Goal: Task Accomplishment & Management: Use online tool/utility

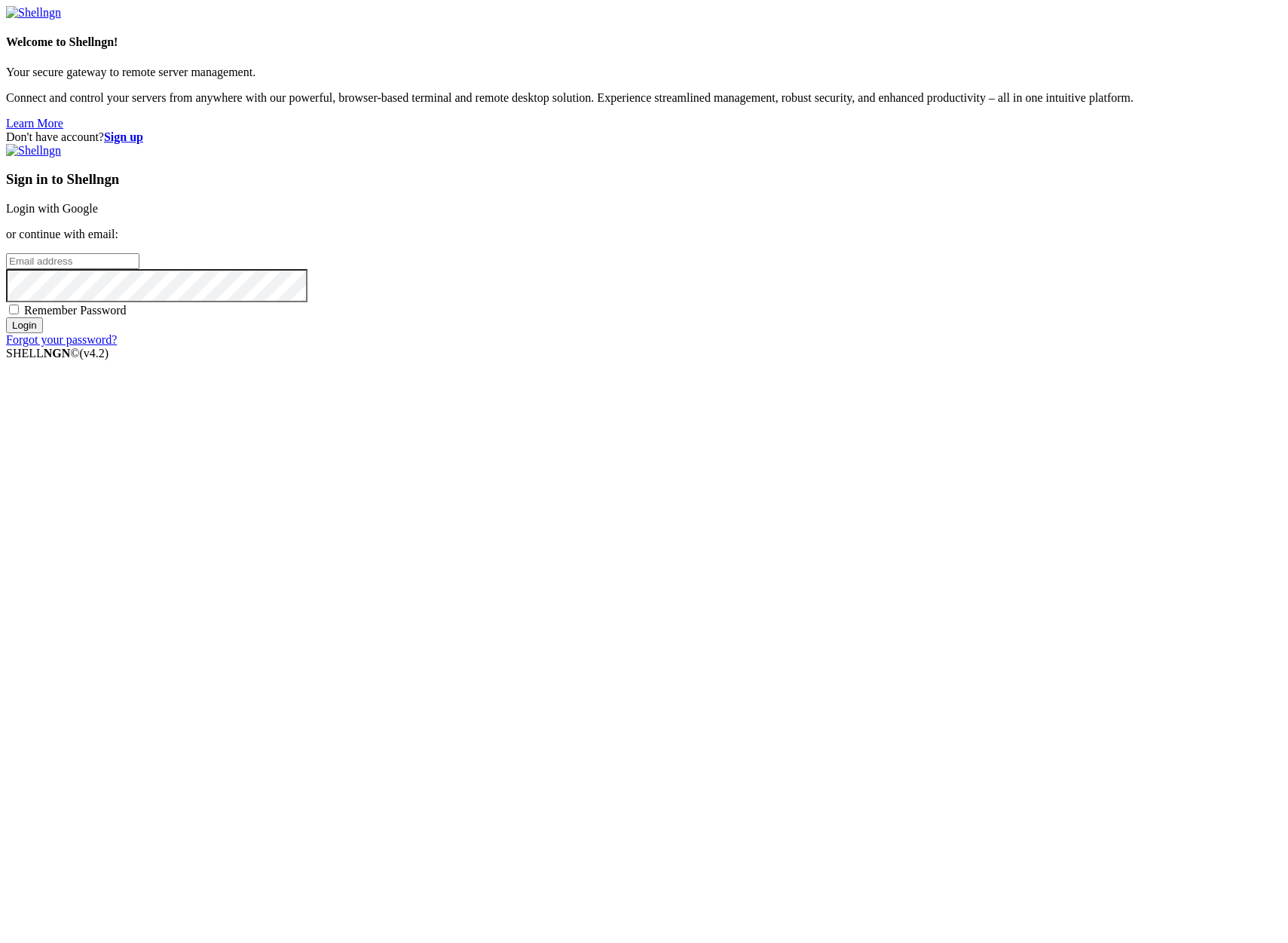
click at [140, 269] on input "email" at bounding box center [72, 261] width 133 height 16
type input "[PERSON_NAME][EMAIL_ADDRESS][DOMAIN_NAME]"
click at [6, 317] on input "Login" at bounding box center [25, 325] width 37 height 16
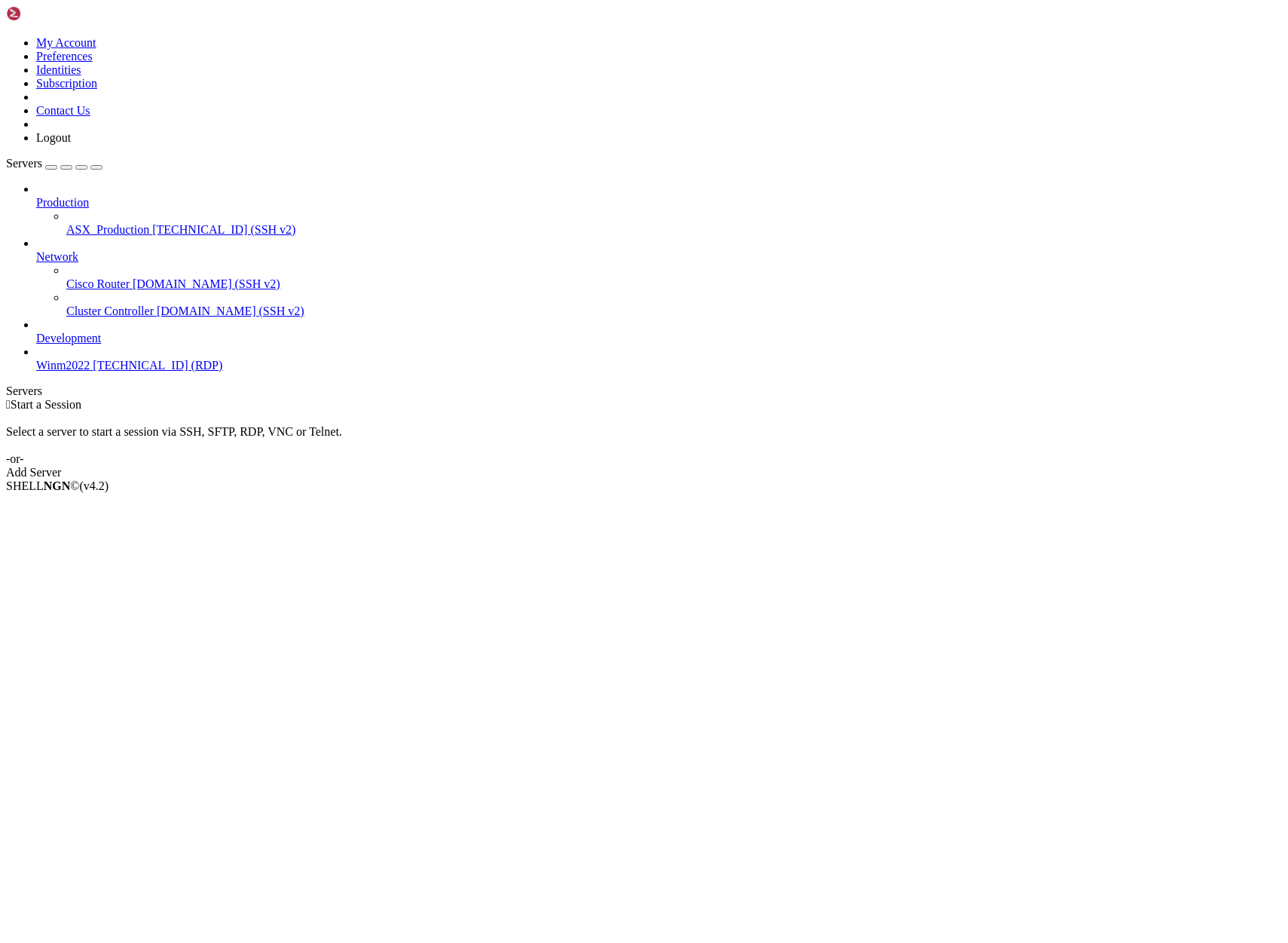
click at [120, 223] on span "ASX_Production" at bounding box center [108, 229] width 83 height 13
click at [123, 223] on div "ASX_Production [TECHNICAL_ID] (SSH v2)" at bounding box center [674, 230] width 1216 height 14
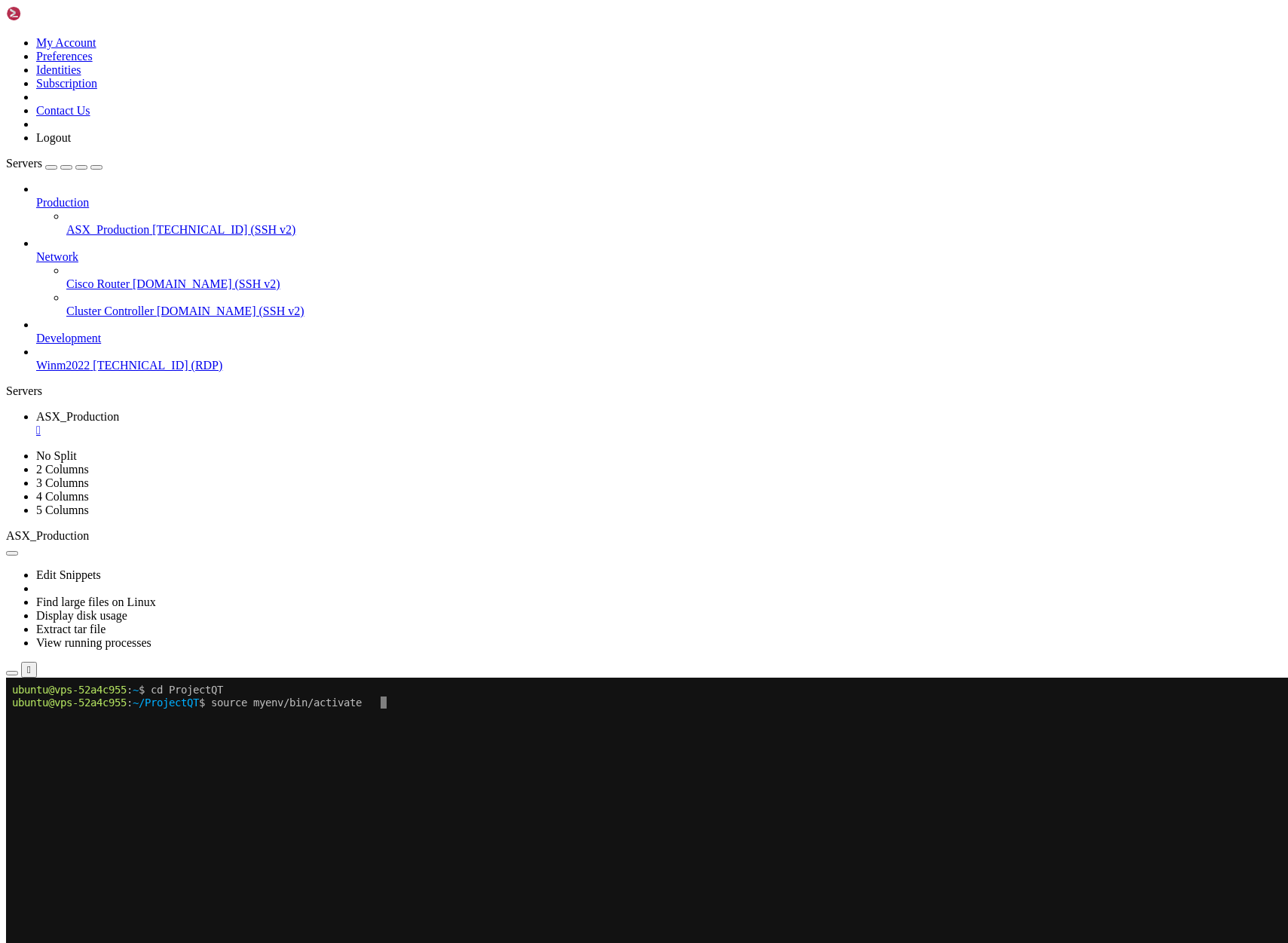
drag, startPoint x: 318, startPoint y: 1042, endPoint x: 452, endPoint y: 1211, distance: 215.7
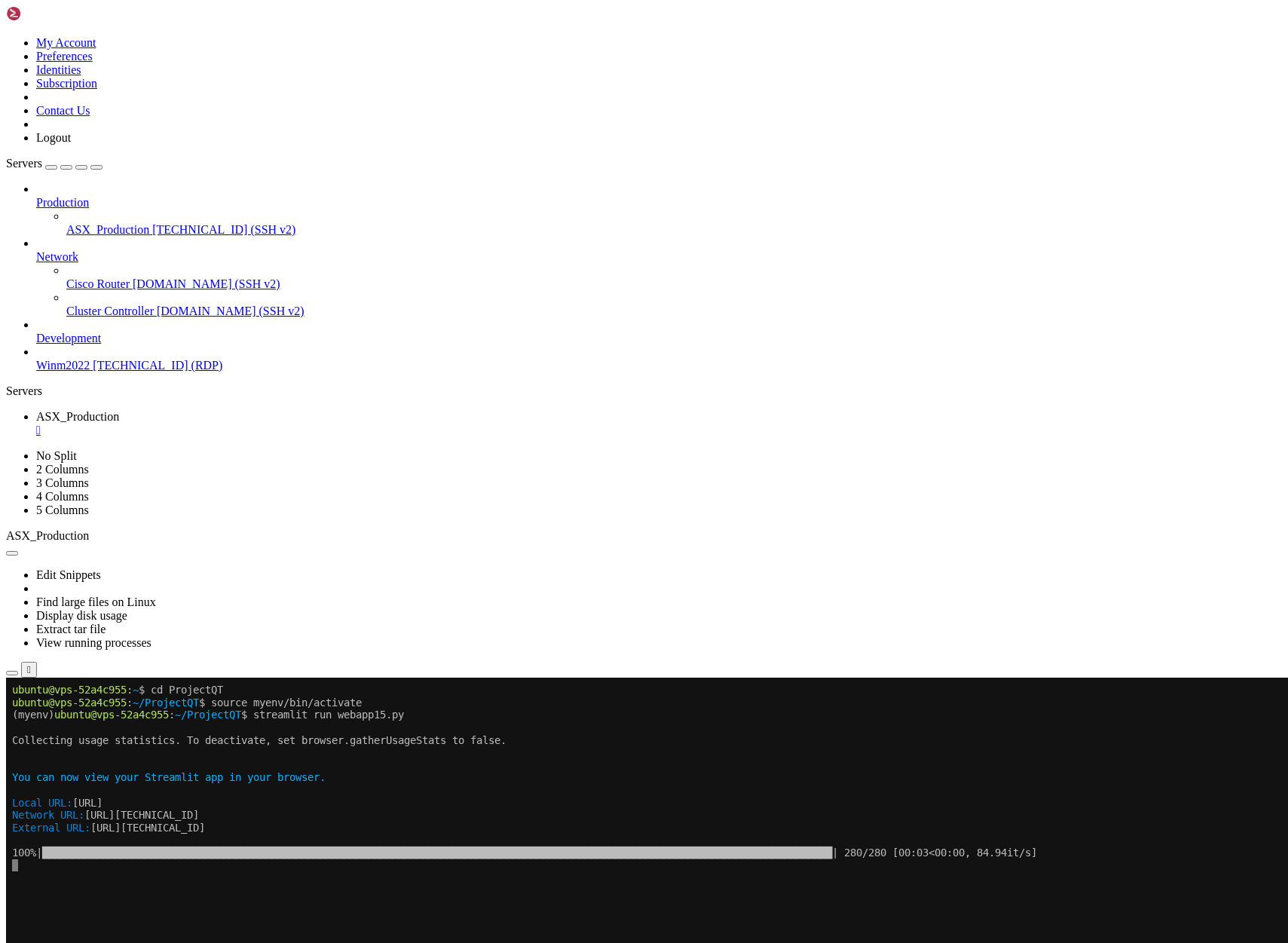
click at [152, 223] on span "[TECHNICAL_ID] (SSH v2)" at bounding box center [224, 229] width 143 height 13
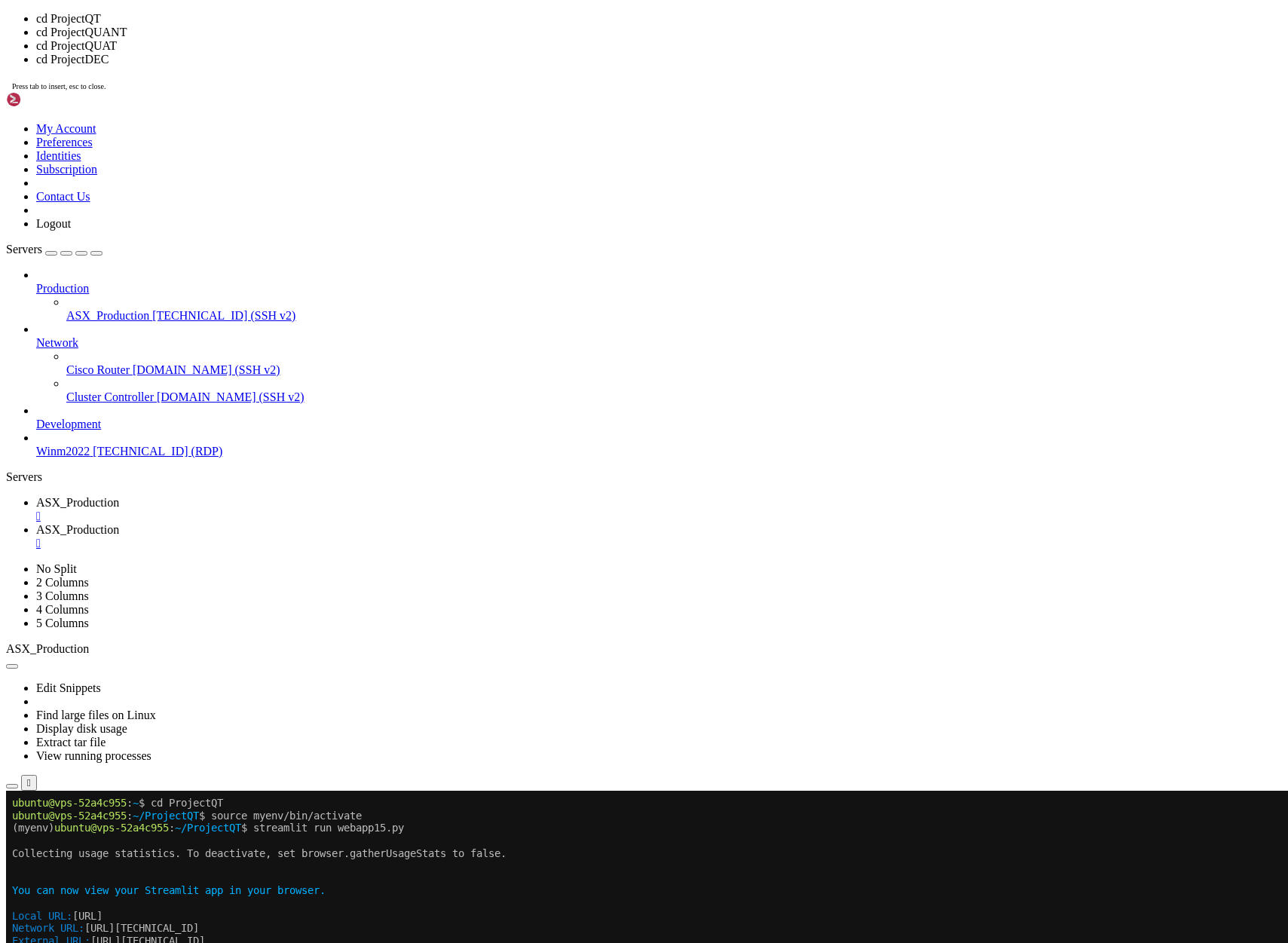
drag, startPoint x: 445, startPoint y: 432, endPoint x: 594, endPoint y: 386, distance: 155.9
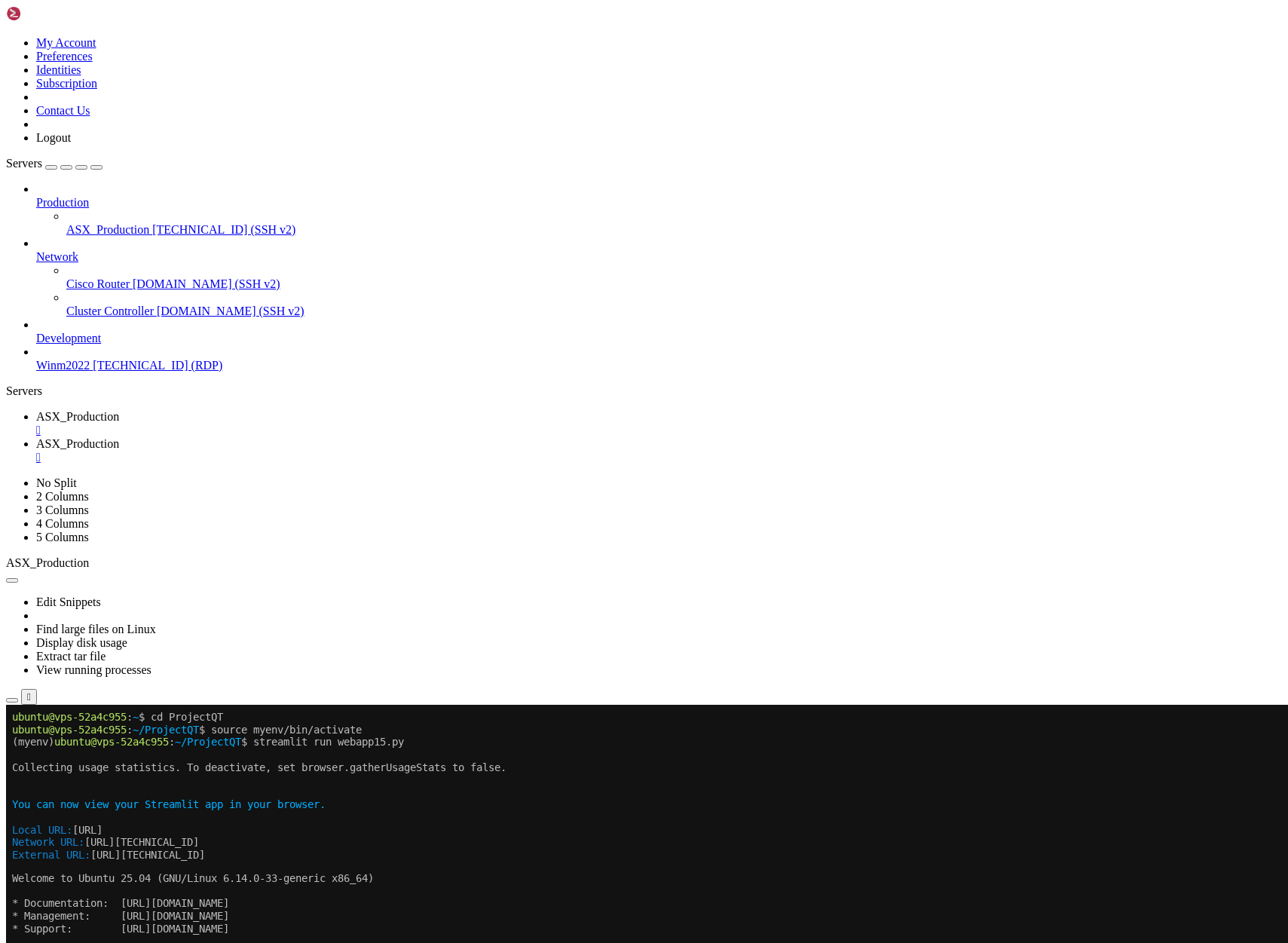
scroll to position [1605, 0]
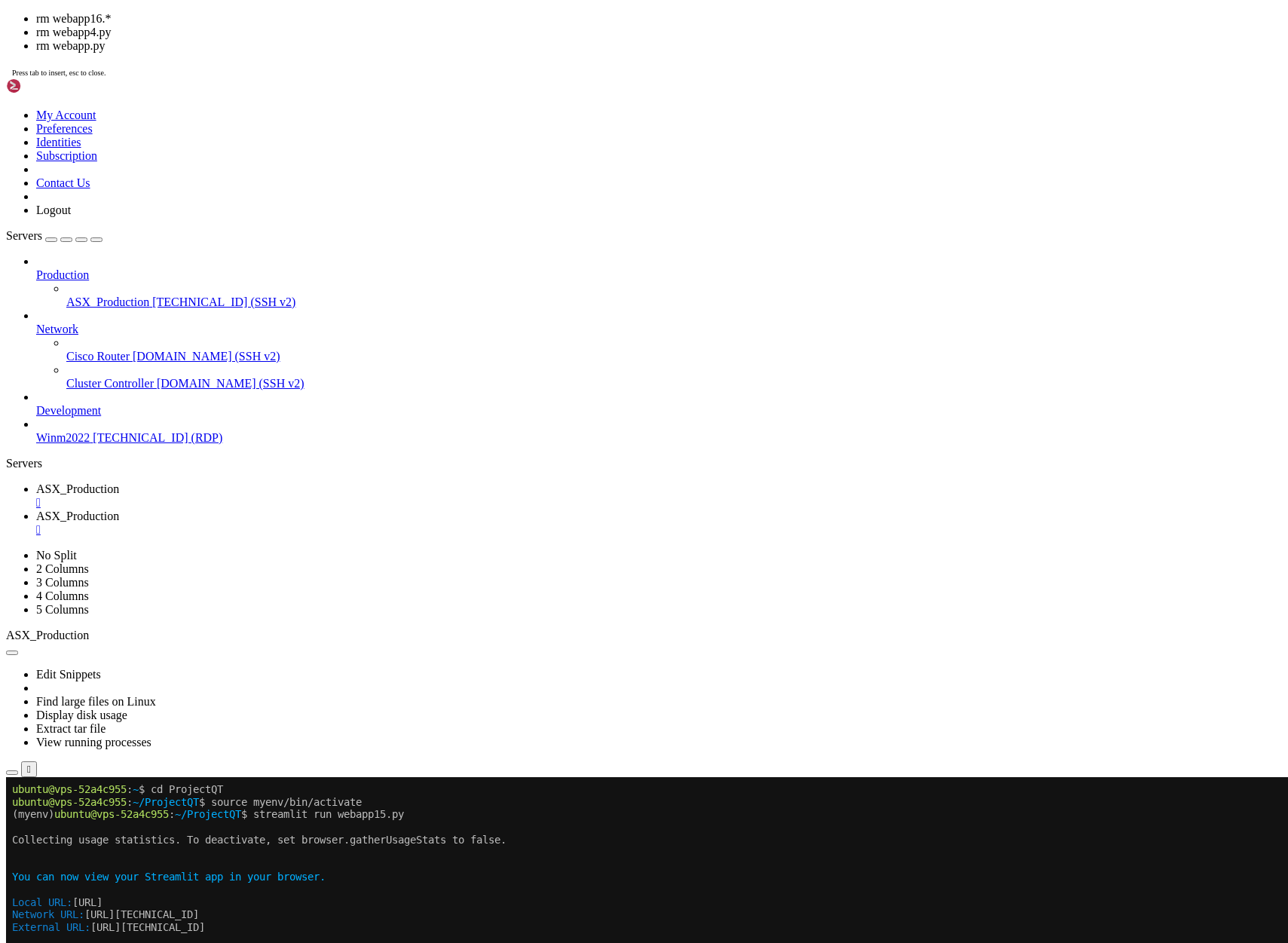
drag, startPoint x: 510, startPoint y: 588, endPoint x: 439, endPoint y: 510, distance: 105.5
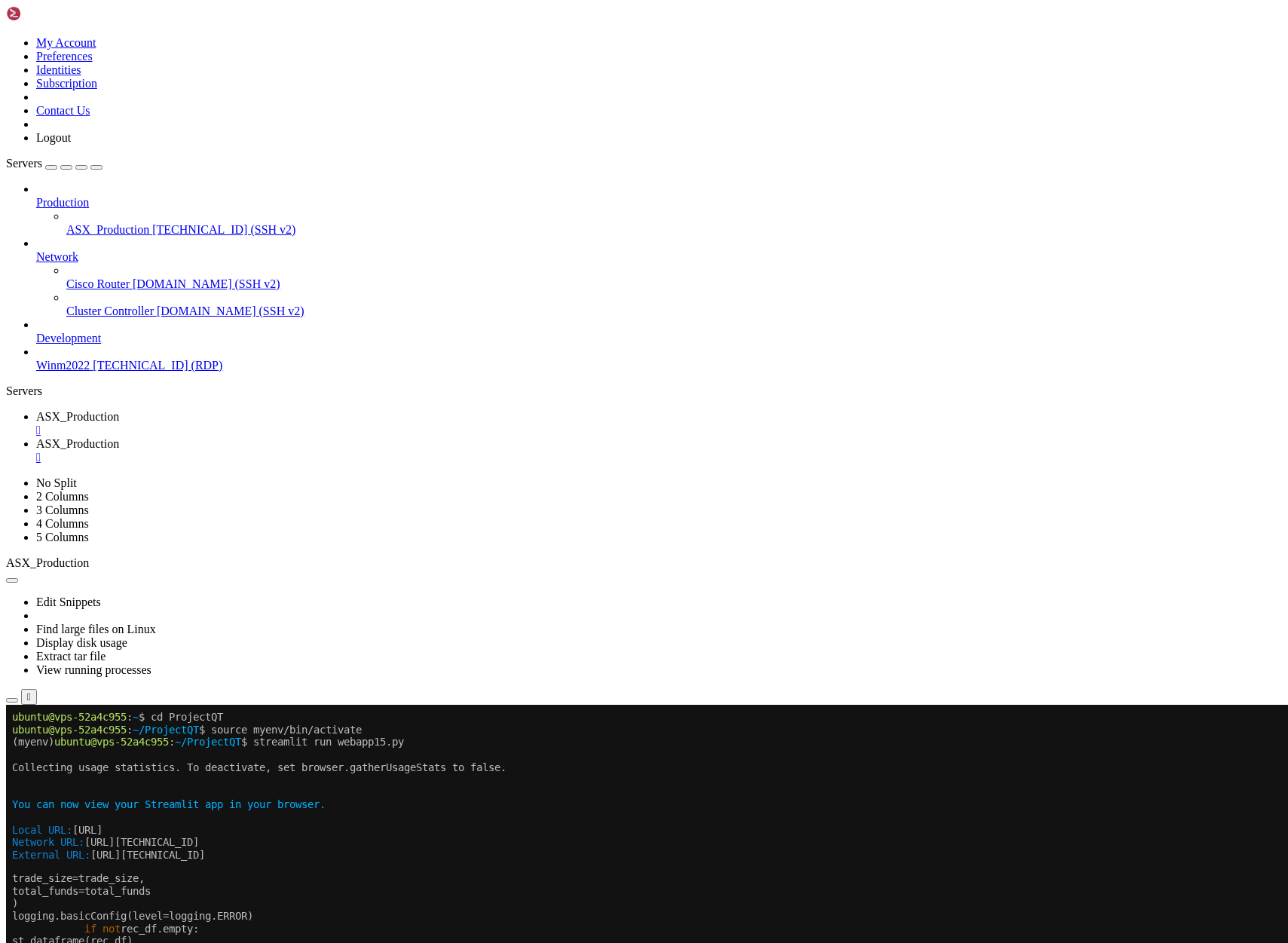
scroll to position [1617, 0]
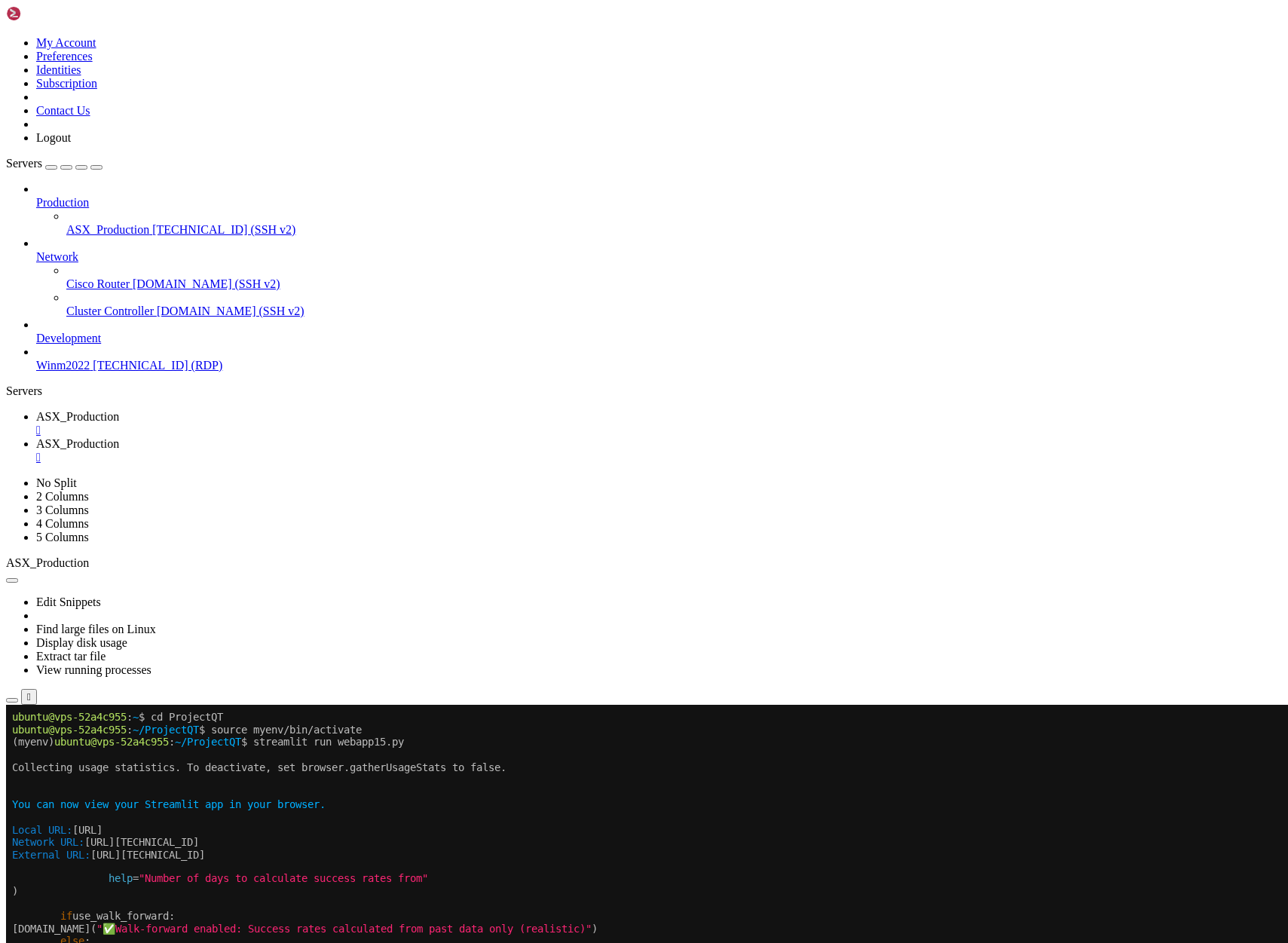
drag, startPoint x: 590, startPoint y: 1591, endPoint x: 747, endPoint y: 1790, distance: 253.5
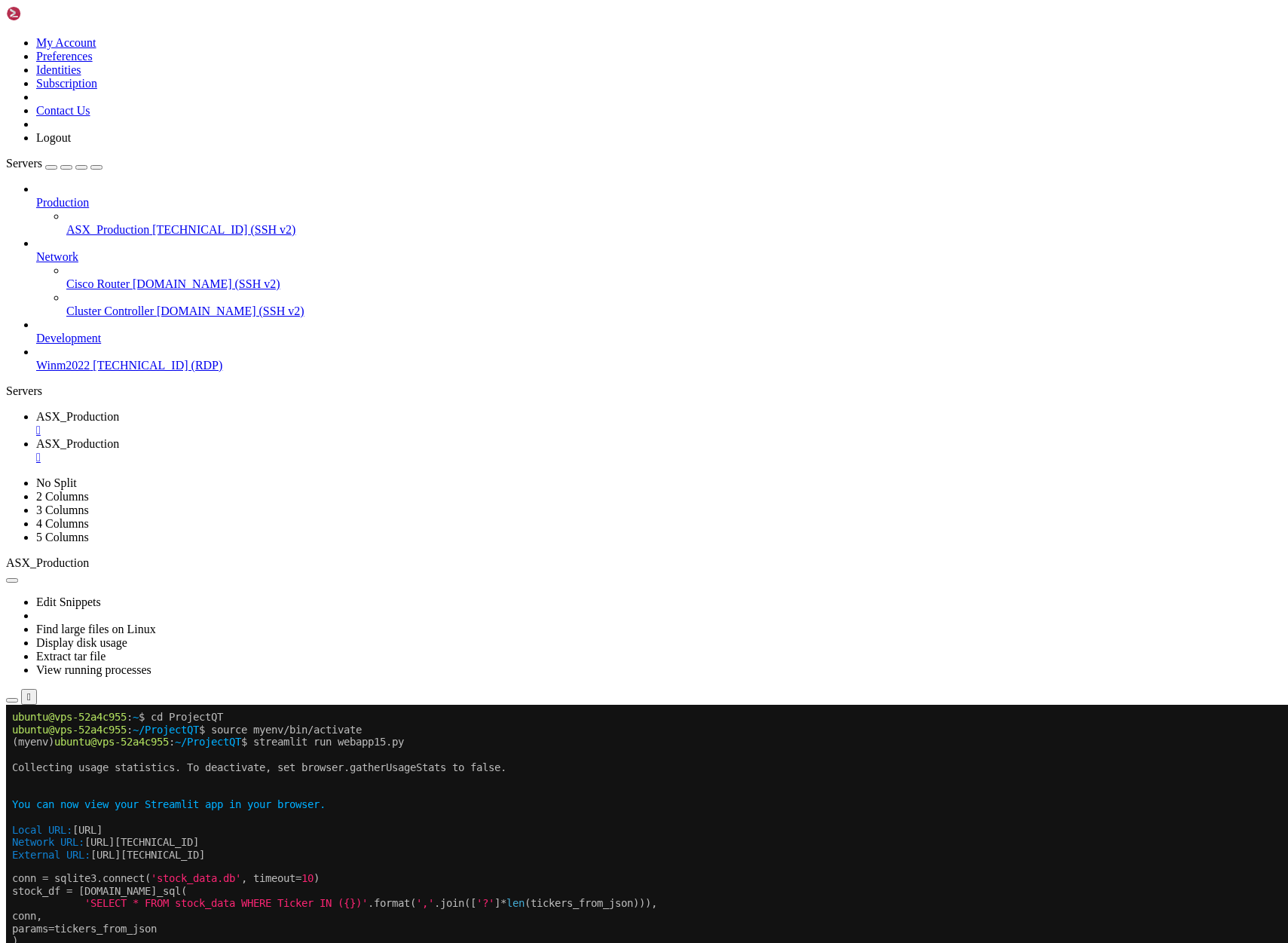
drag, startPoint x: 629, startPoint y: 1433, endPoint x: 745, endPoint y: 1498, distance: 133.0
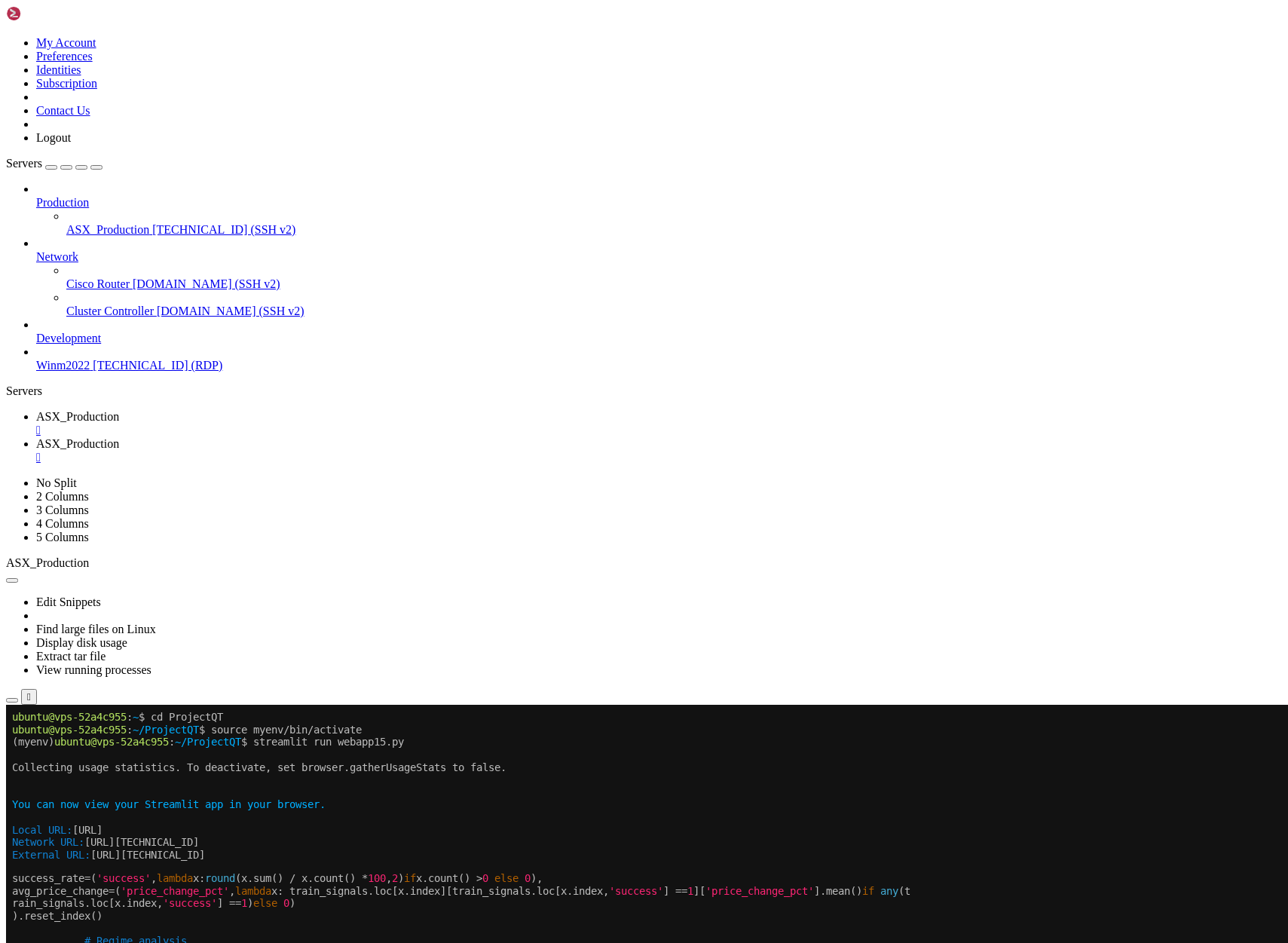
scroll to position [1629, 0]
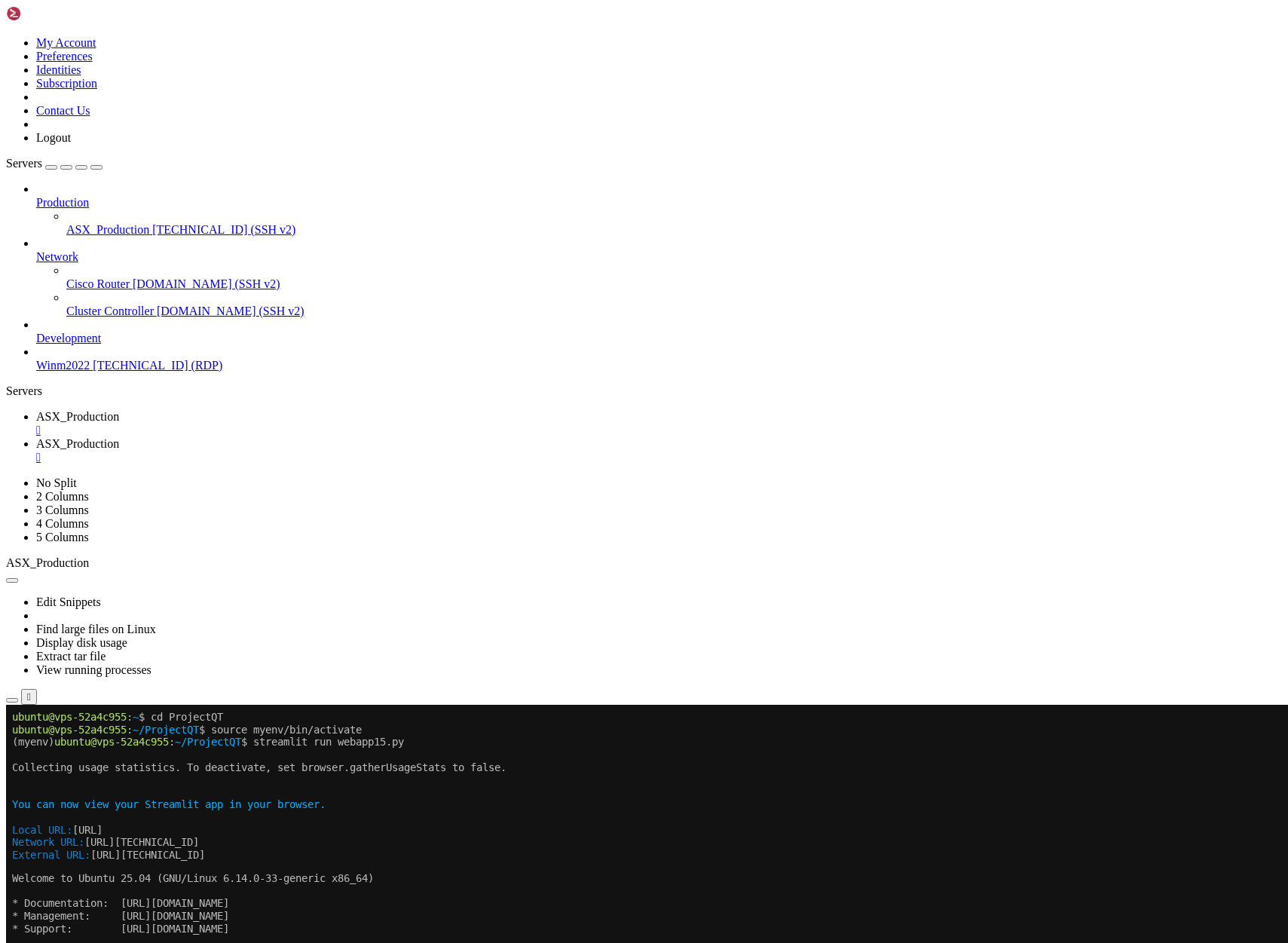
click at [119, 410] on span "ASX_Production" at bounding box center [78, 416] width 83 height 13
click at [119, 437] on span "ASX_Production" at bounding box center [78, 443] width 83 height 13
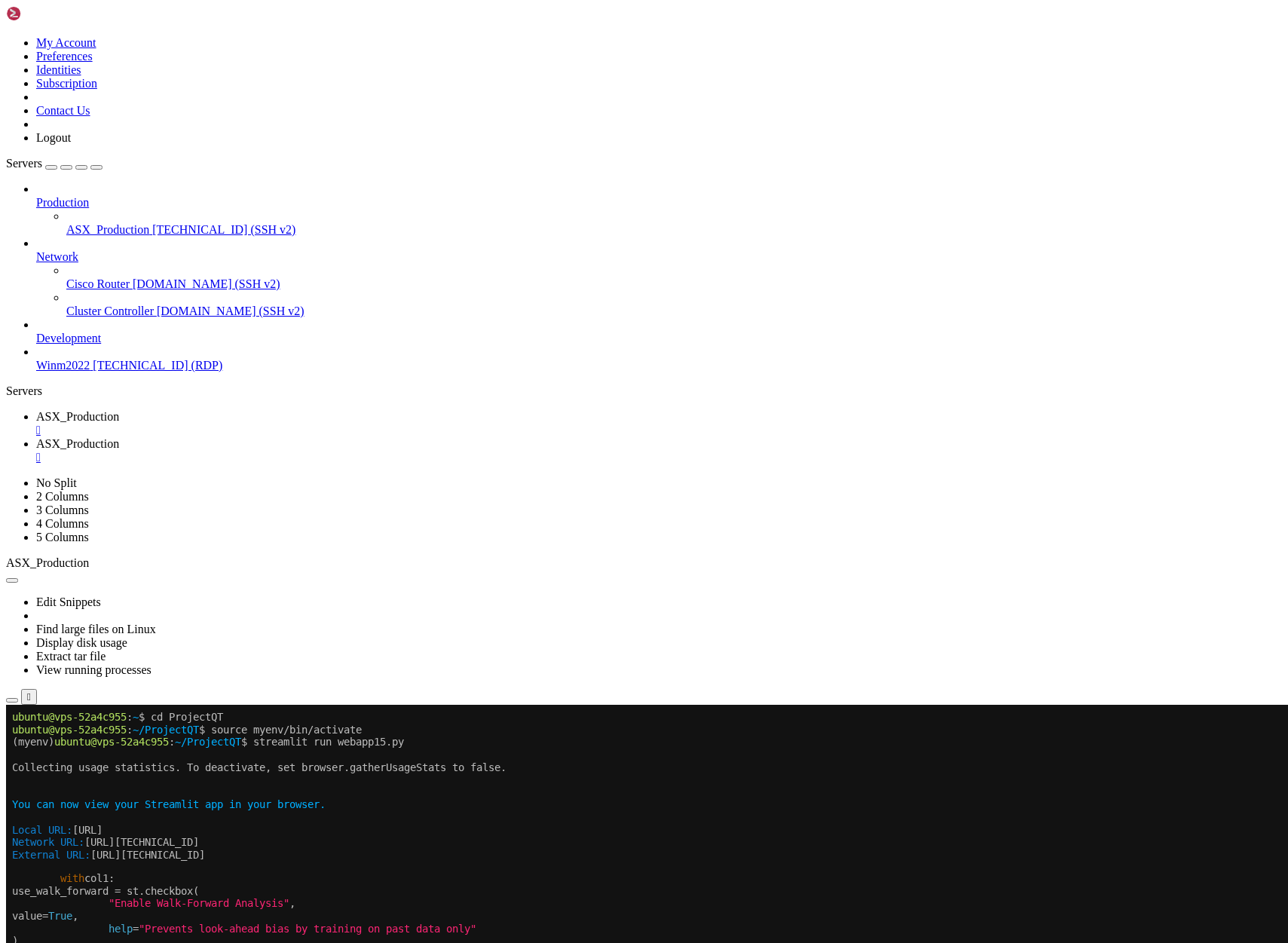
scroll to position [1642, 0]
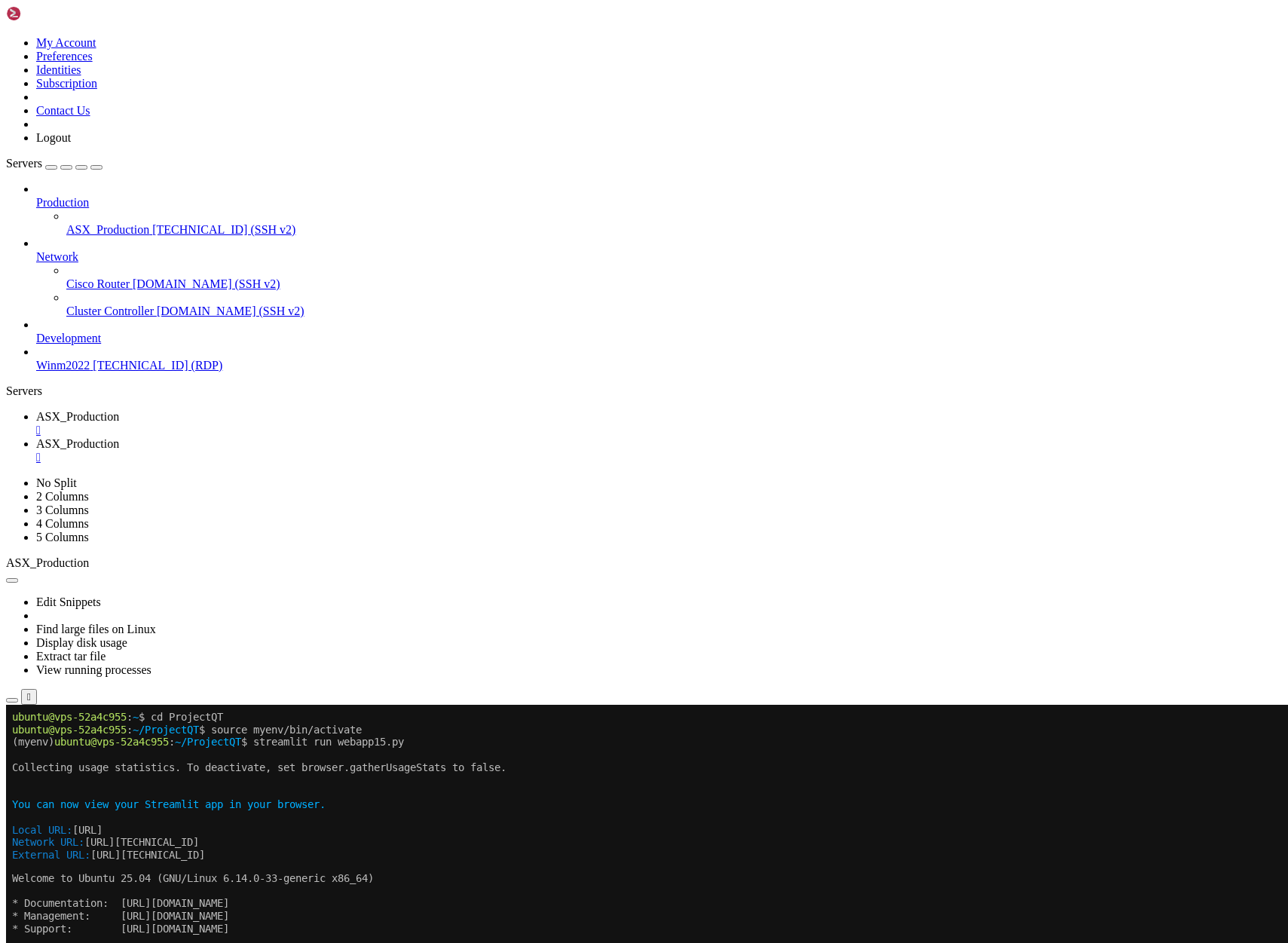
click at [119, 410] on span "ASX_Production" at bounding box center [78, 416] width 83 height 13
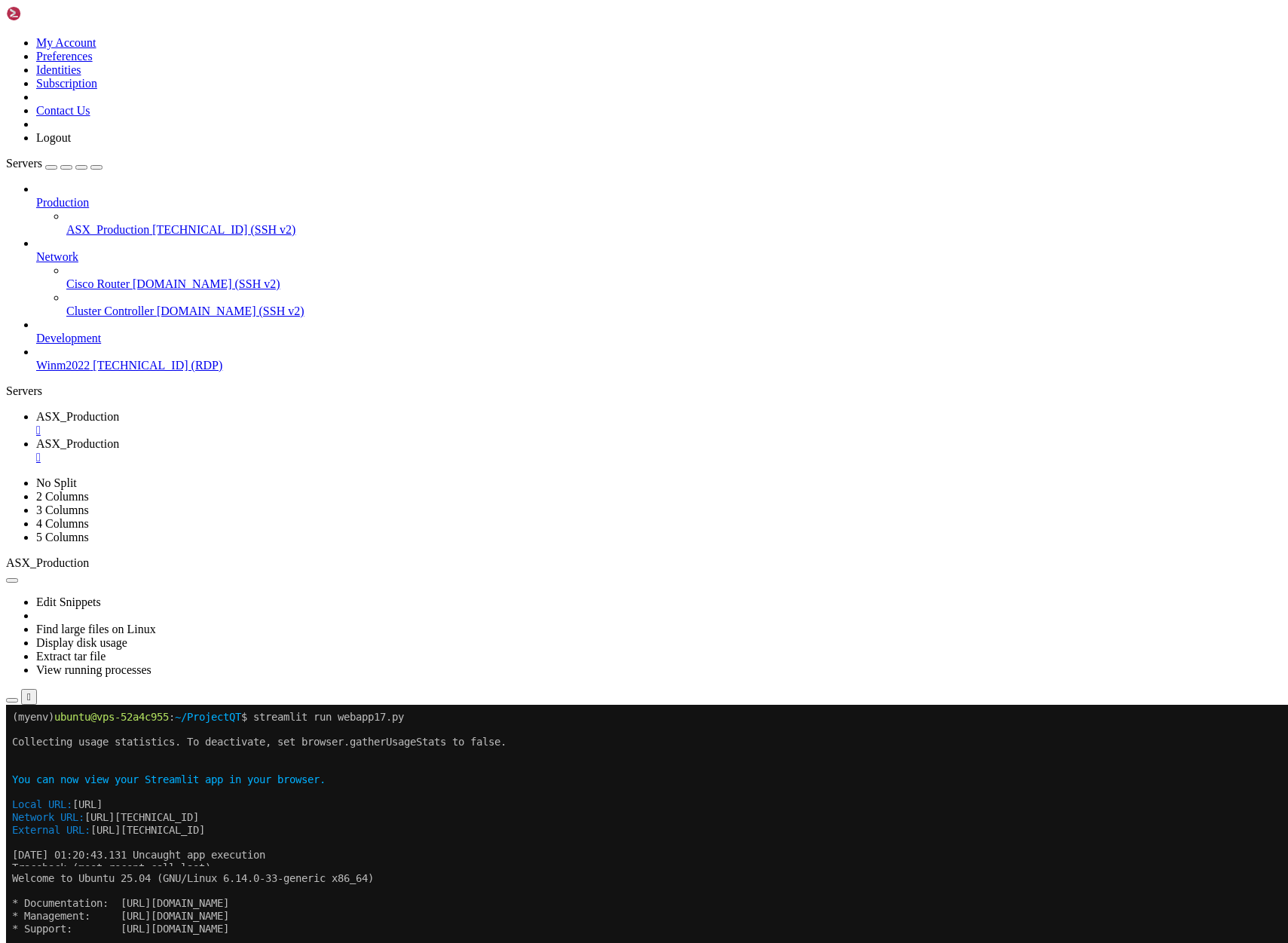
click at [119, 410] on span "ASX_Production" at bounding box center [78, 416] width 83 height 13
click at [119, 437] on span "ASX_Production" at bounding box center [78, 443] width 83 height 13
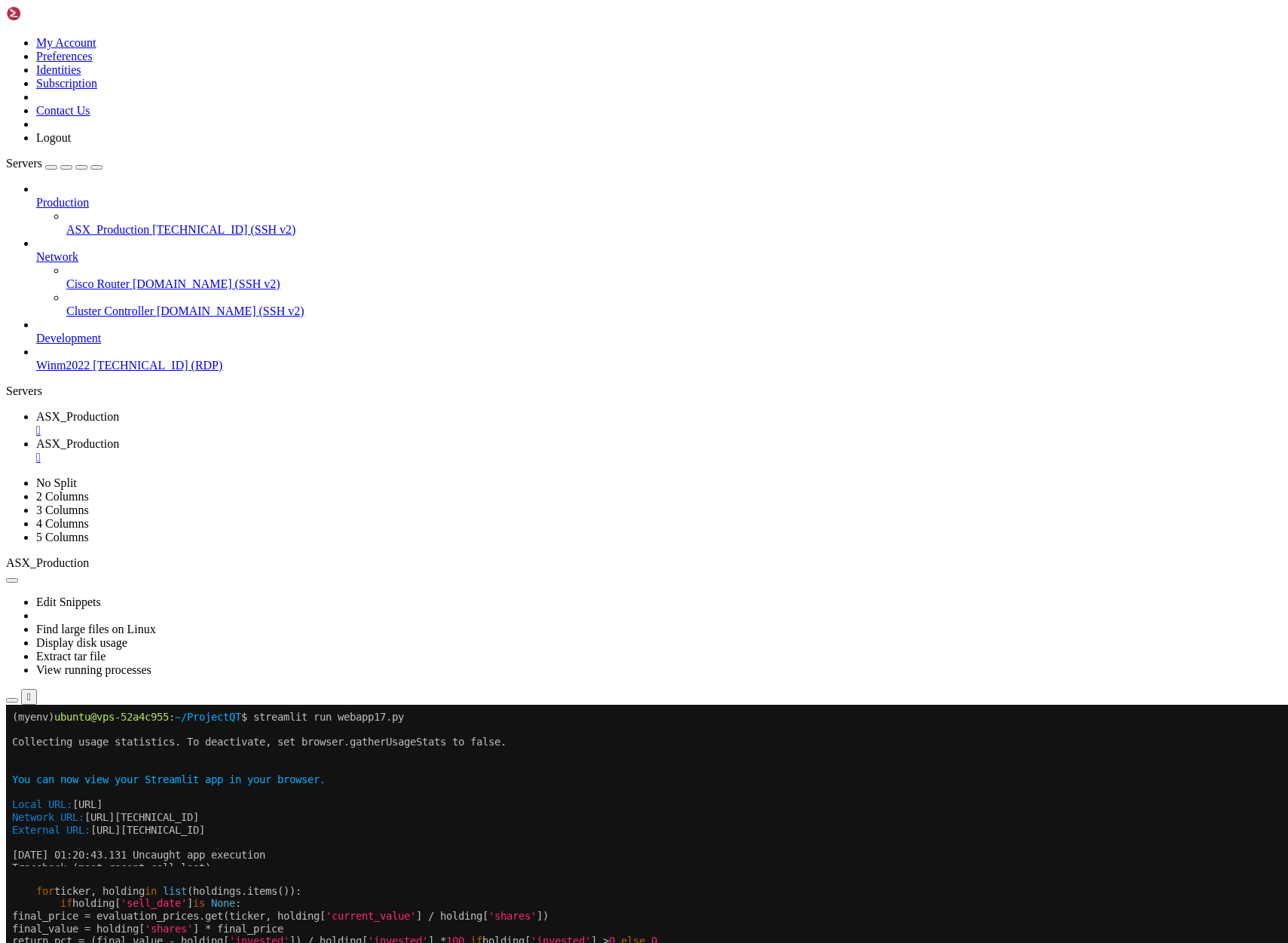
scroll to position [1680, 0]
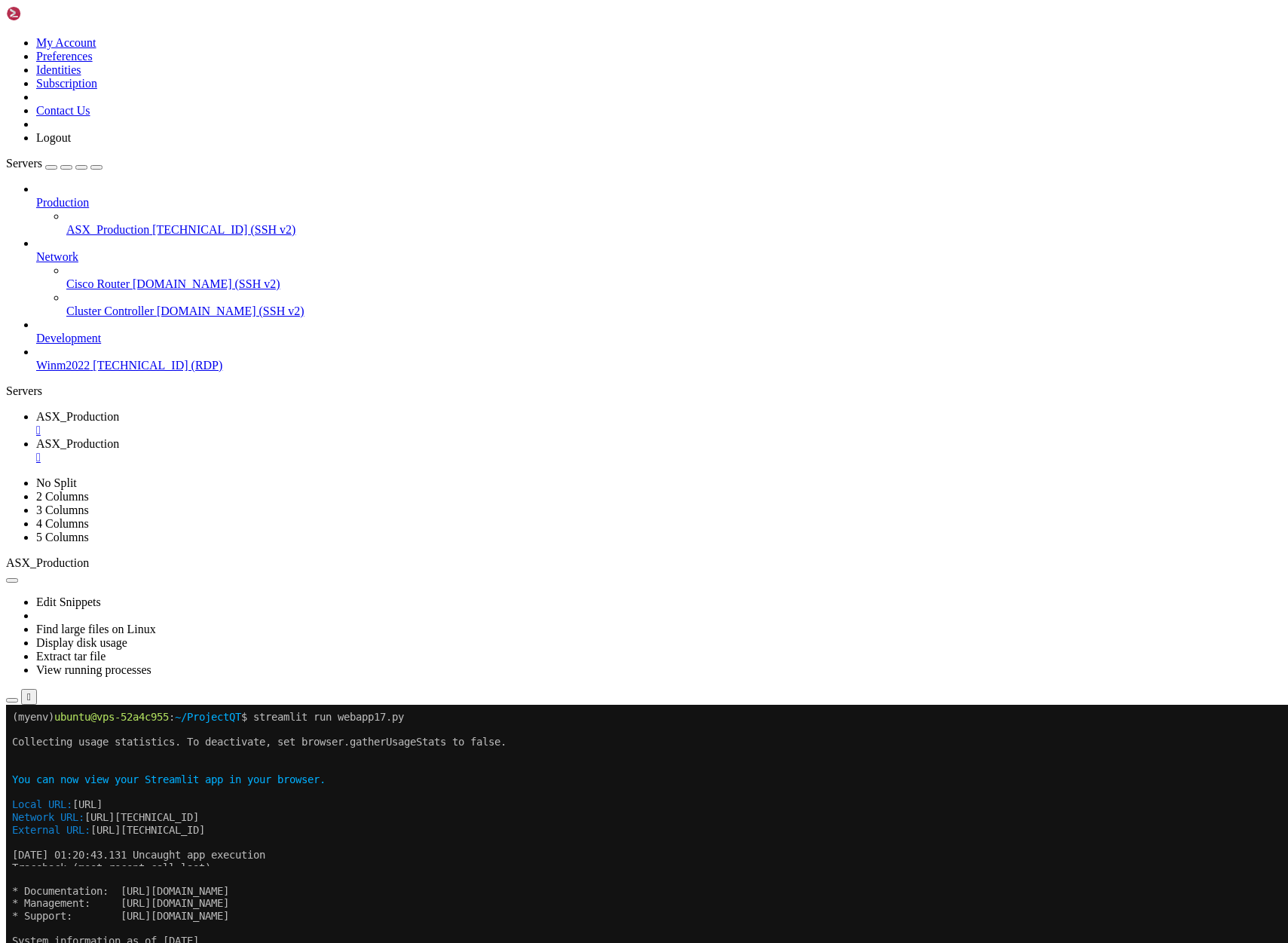
click at [119, 410] on span "ASX_Production" at bounding box center [78, 416] width 83 height 13
drag, startPoint x: 561, startPoint y: 1427, endPoint x: 576, endPoint y: 1389, distance: 40.9
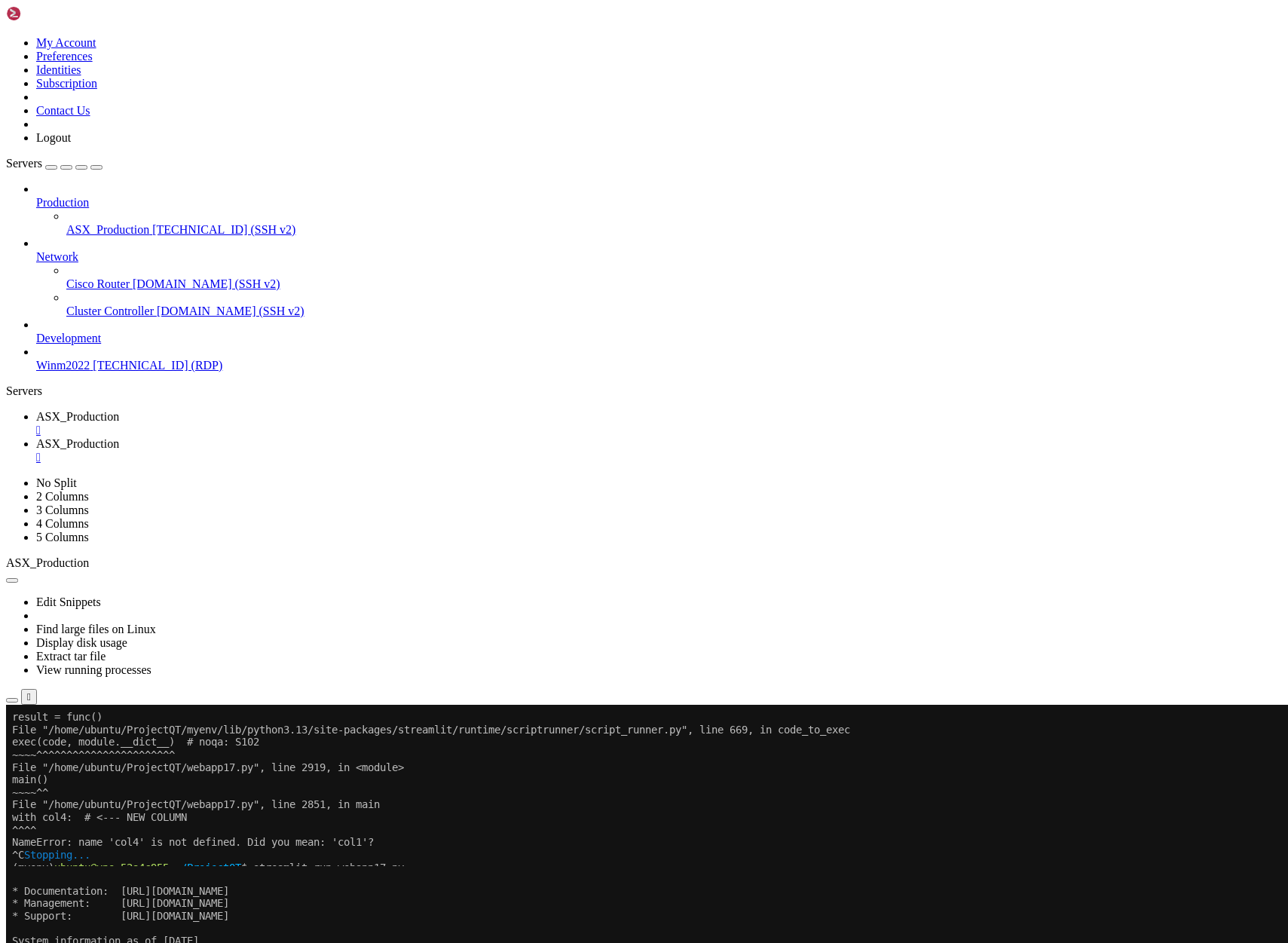
drag, startPoint x: 375, startPoint y: 1508, endPoint x: 13, endPoint y: 1349, distance: 395.4
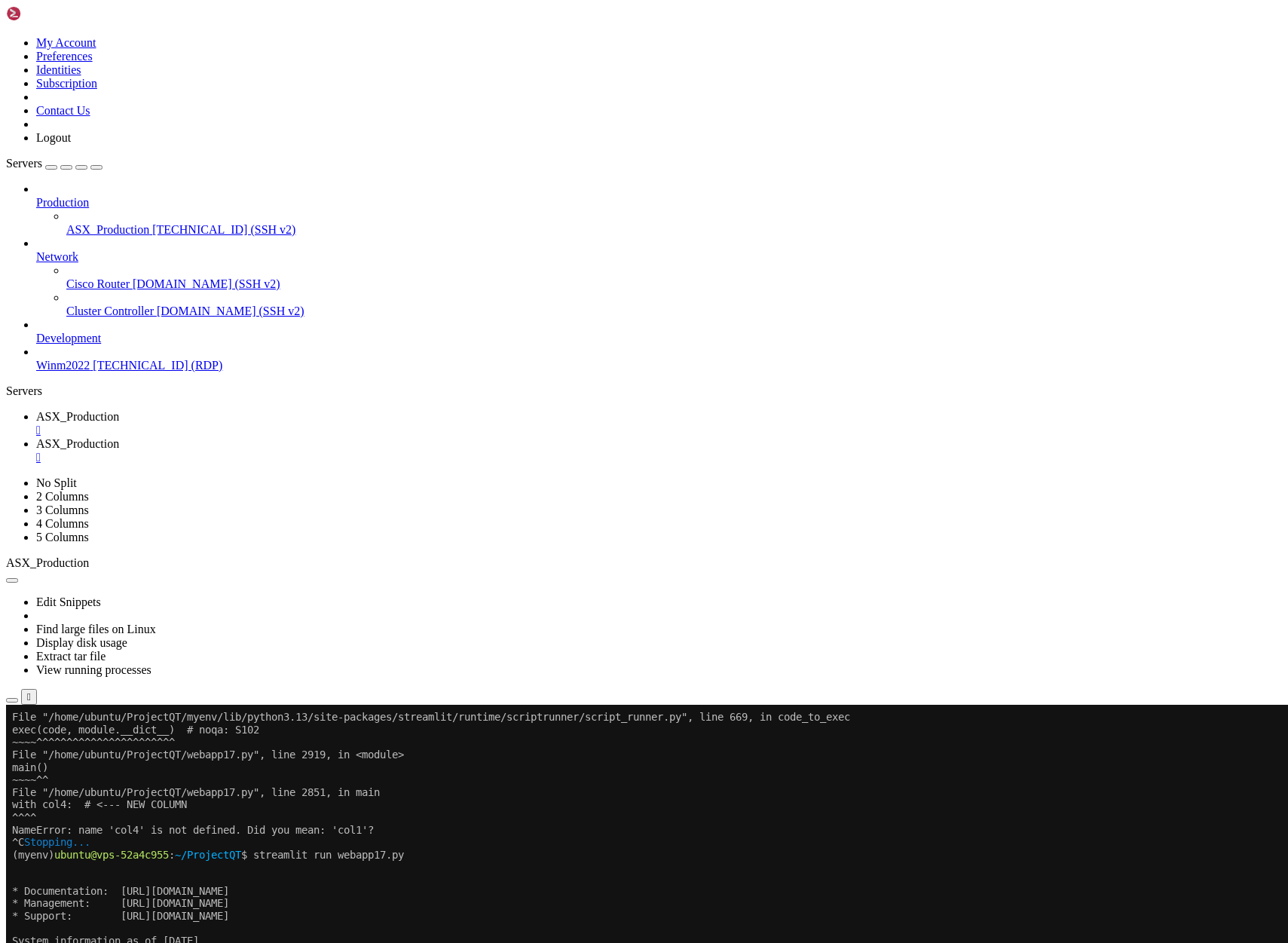
click at [119, 437] on span "ASX_Production" at bounding box center [78, 443] width 83 height 13
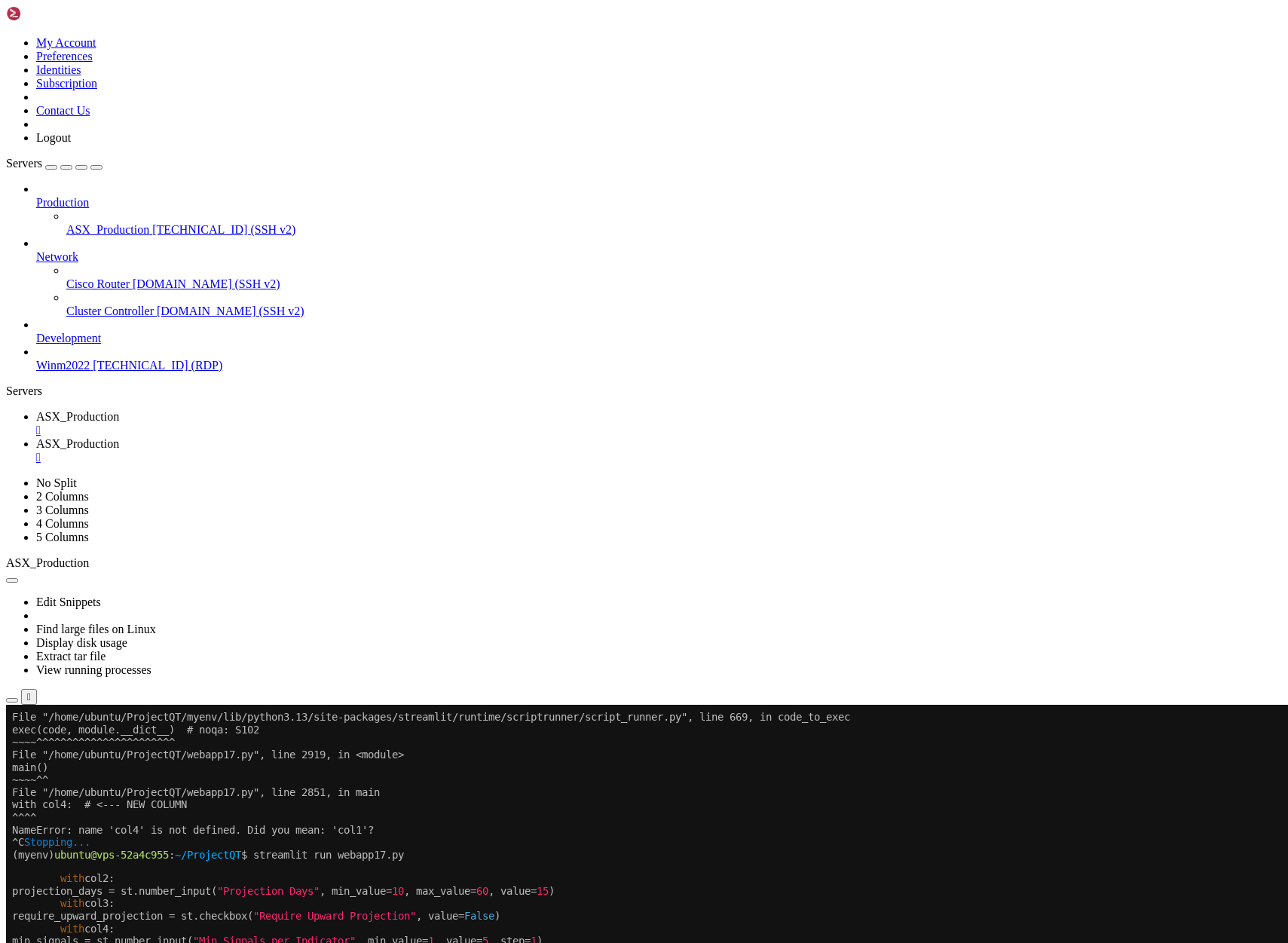
scroll to position [1705, 0]
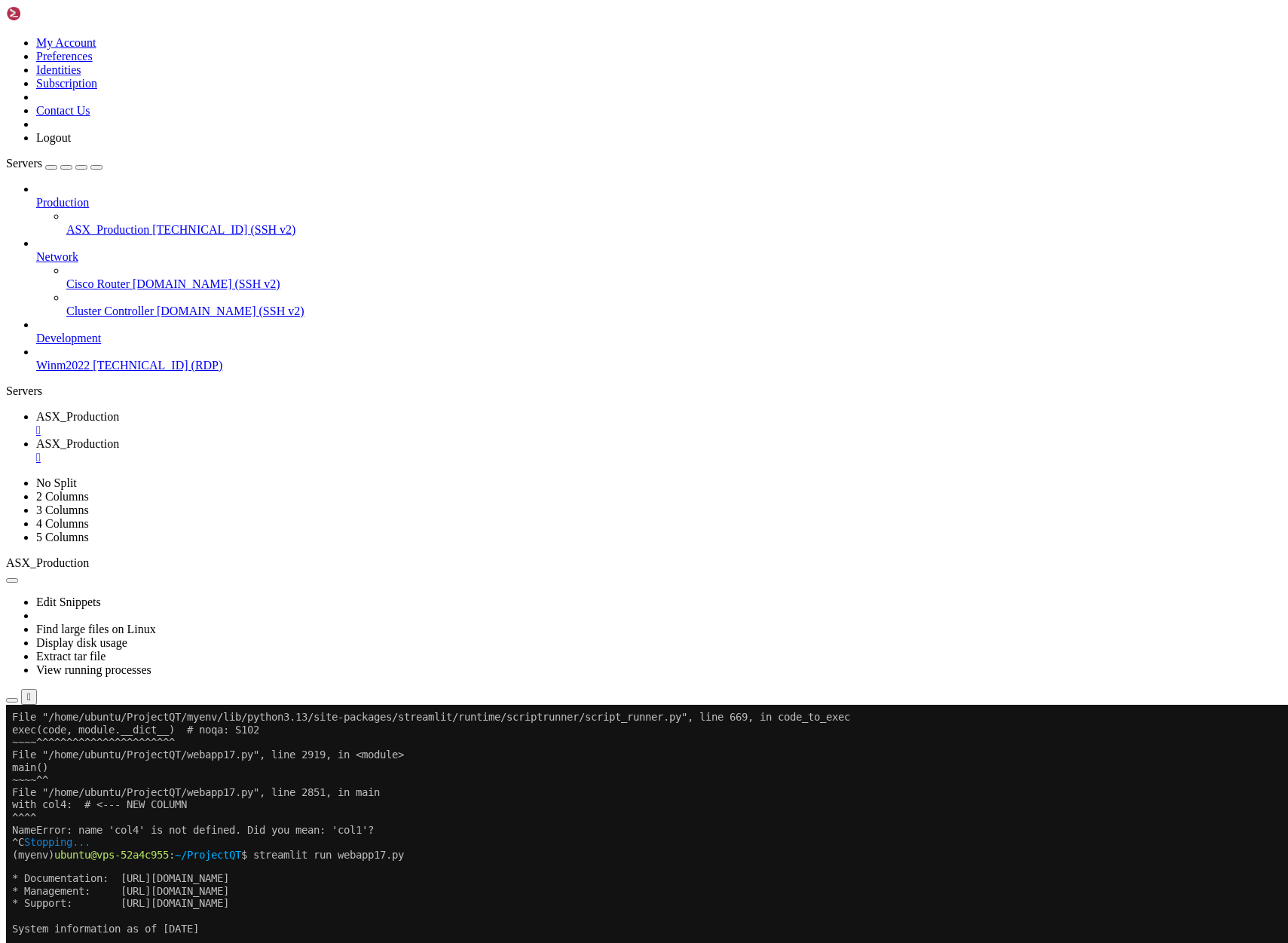
click at [119, 410] on span "ASX_Production" at bounding box center [78, 416] width 83 height 13
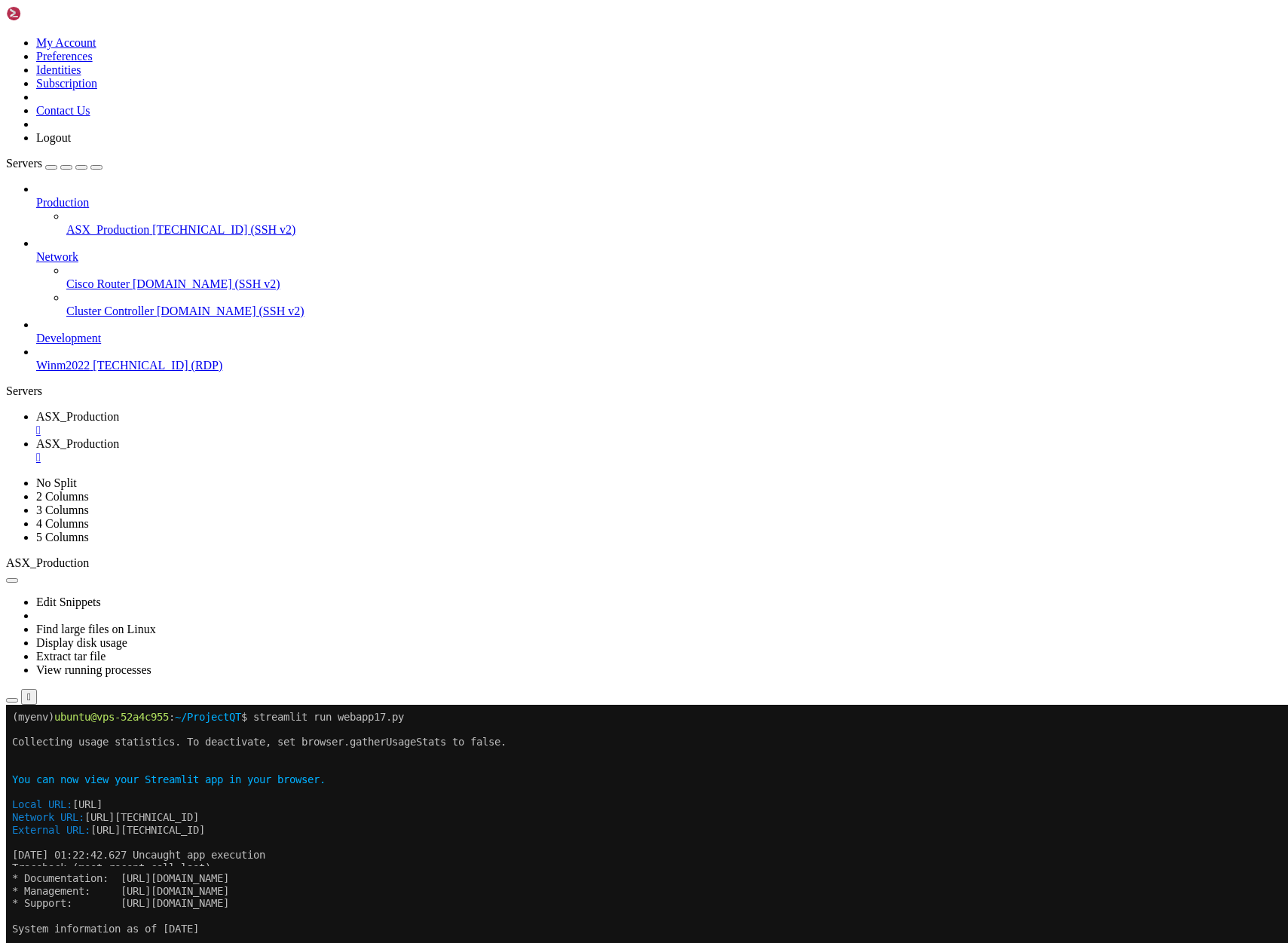
click at [389, 437] on link "ASX_Production " at bounding box center [659, 450] width 1246 height 27
click at [119, 410] on span "ASX_Production" at bounding box center [78, 416] width 83 height 13
click at [119, 437] on span "ASX_Production" at bounding box center [78, 443] width 83 height 13
drag, startPoint x: 585, startPoint y: 1604, endPoint x: 597, endPoint y: 1598, distance: 13.4
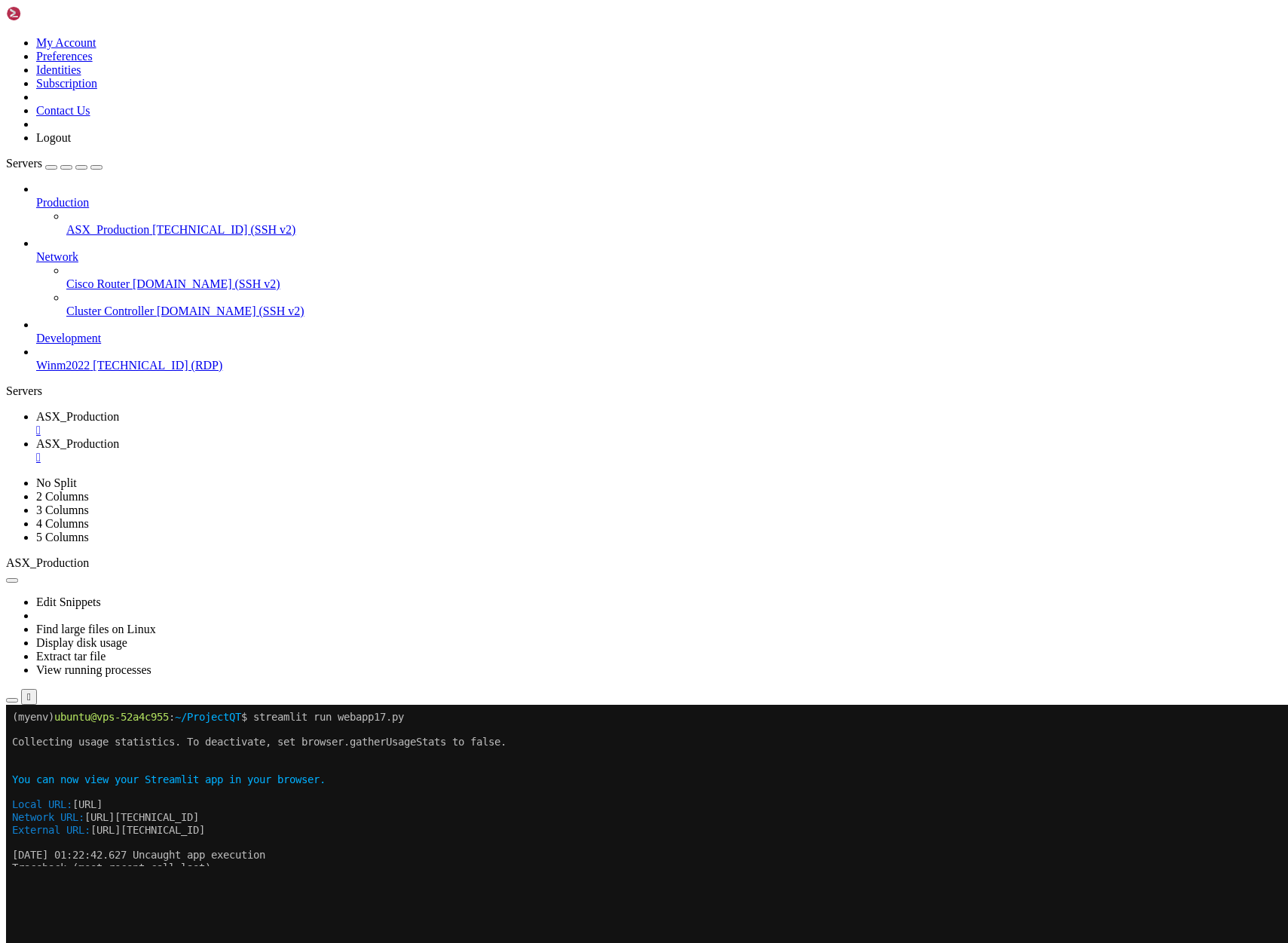
scroll to position [1717, 0]
click at [275, 410] on link "ASX_Production " at bounding box center [659, 423] width 1246 height 27
click at [119, 437] on span "ASX_Production" at bounding box center [78, 443] width 83 height 13
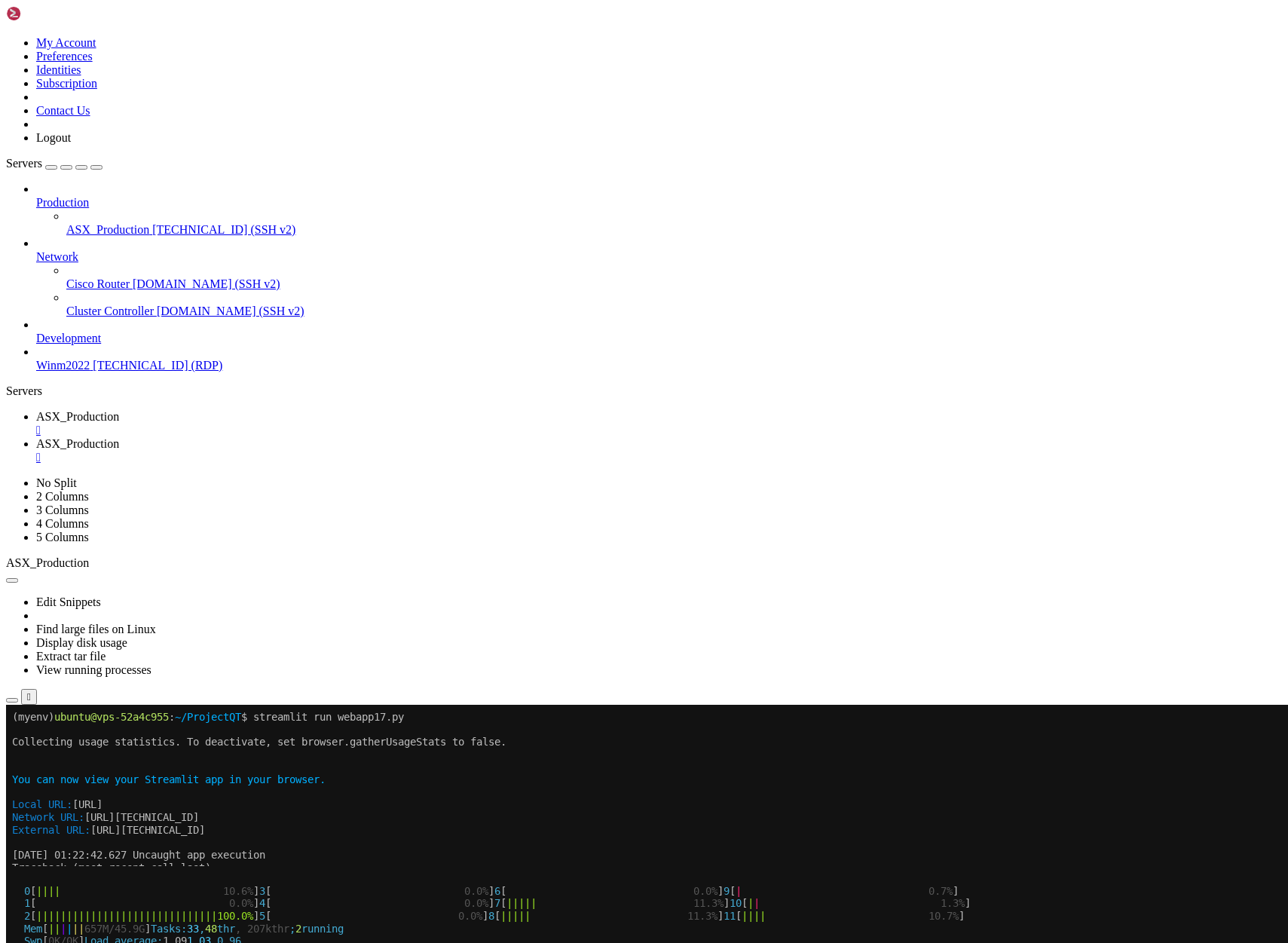
click at [119, 410] on span "ASX_Production" at bounding box center [78, 416] width 83 height 13
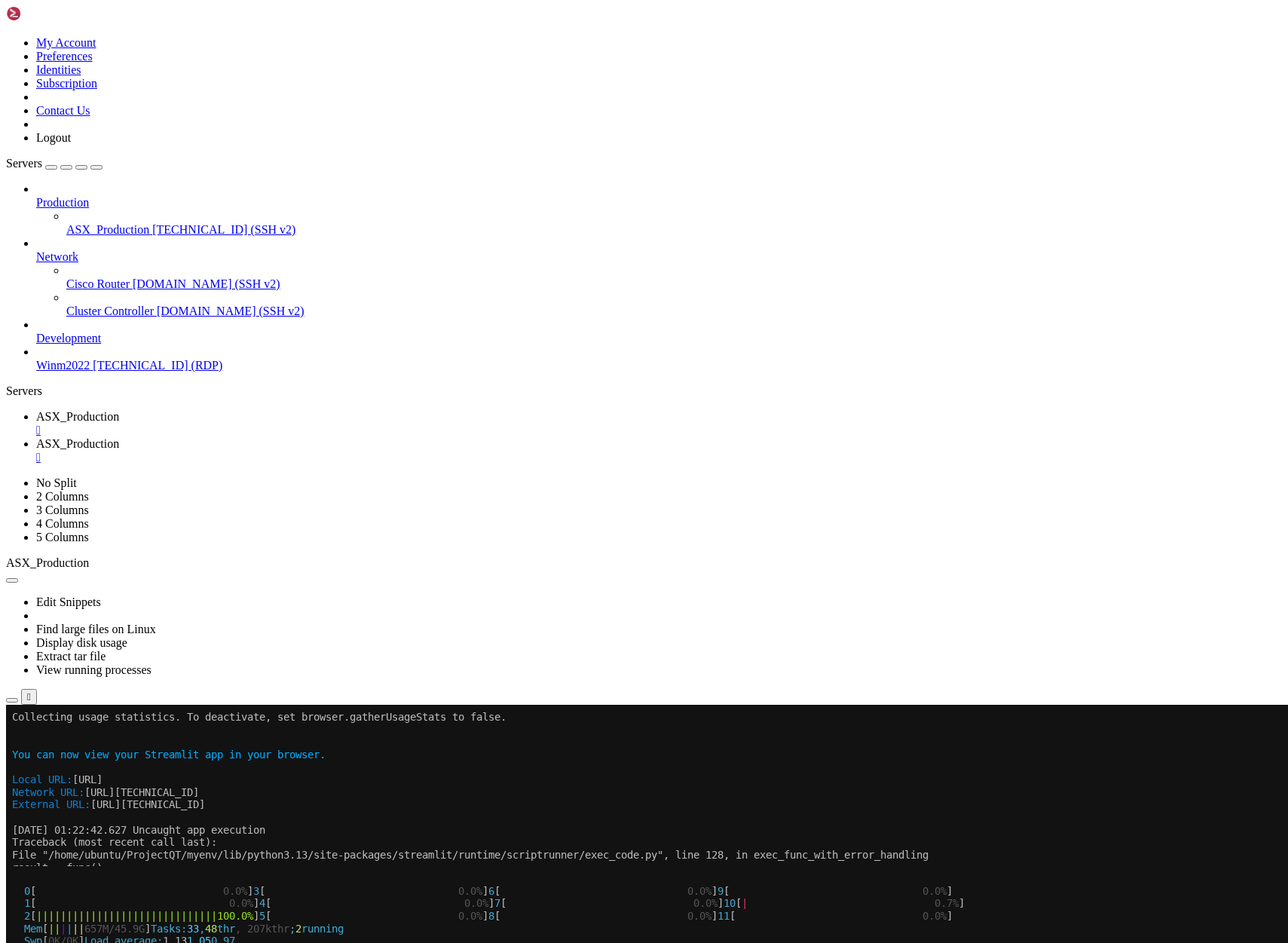
click at [119, 437] on span "ASX_Production" at bounding box center [78, 443] width 83 height 13
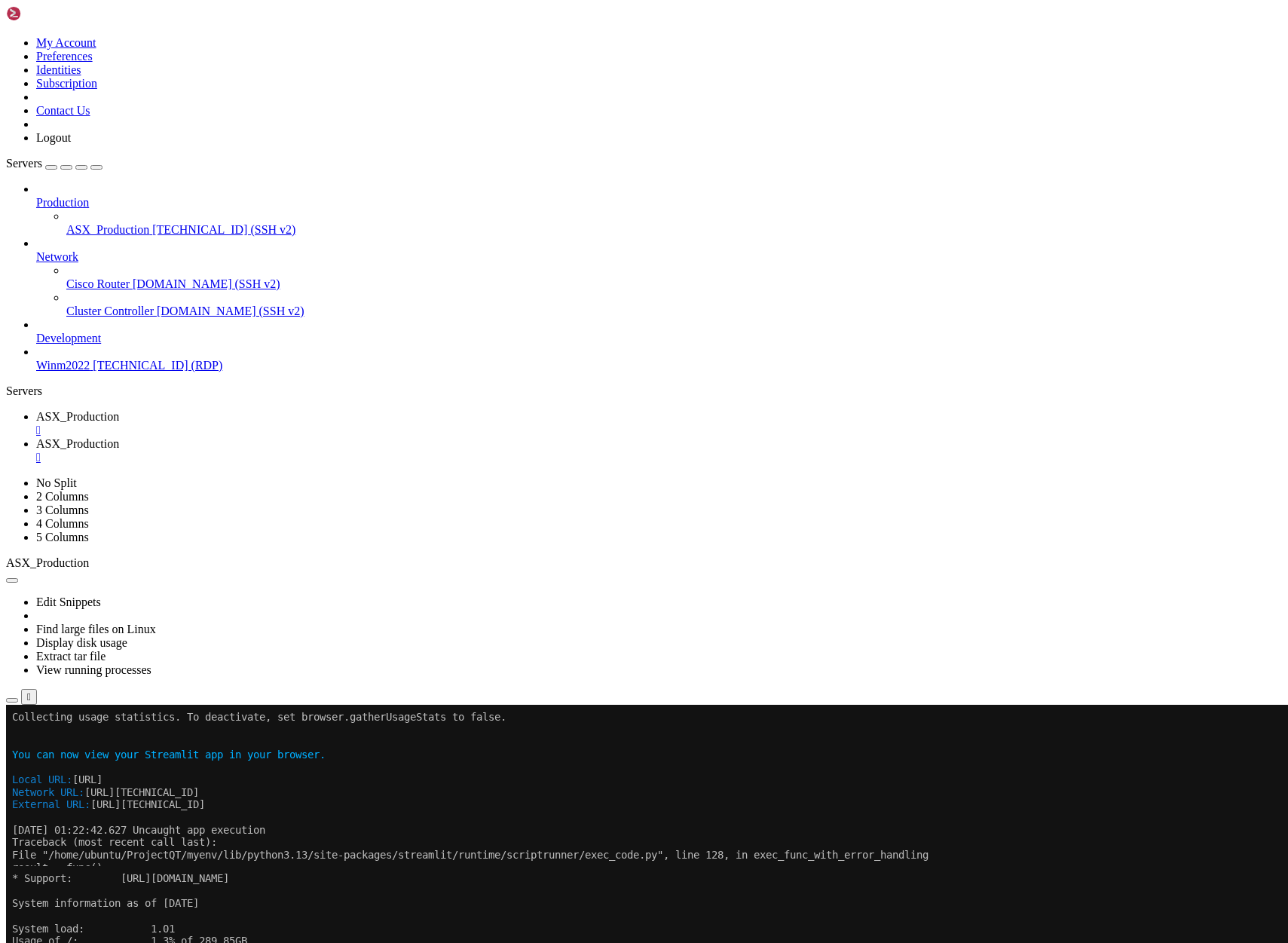
scroll to position [1743, 0]
